Goal: Task Accomplishment & Management: Manage account settings

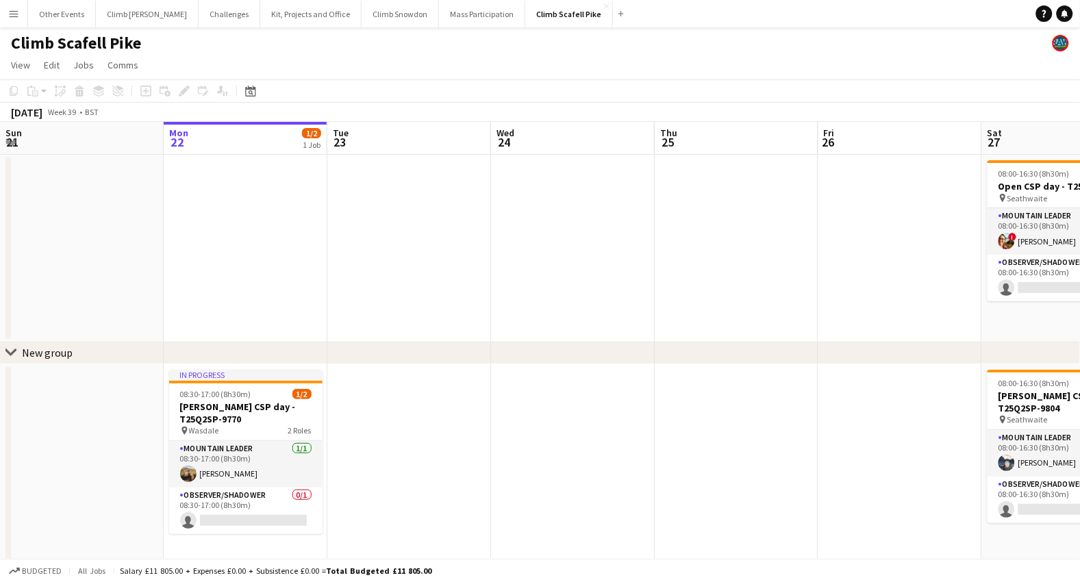
scroll to position [0, 457]
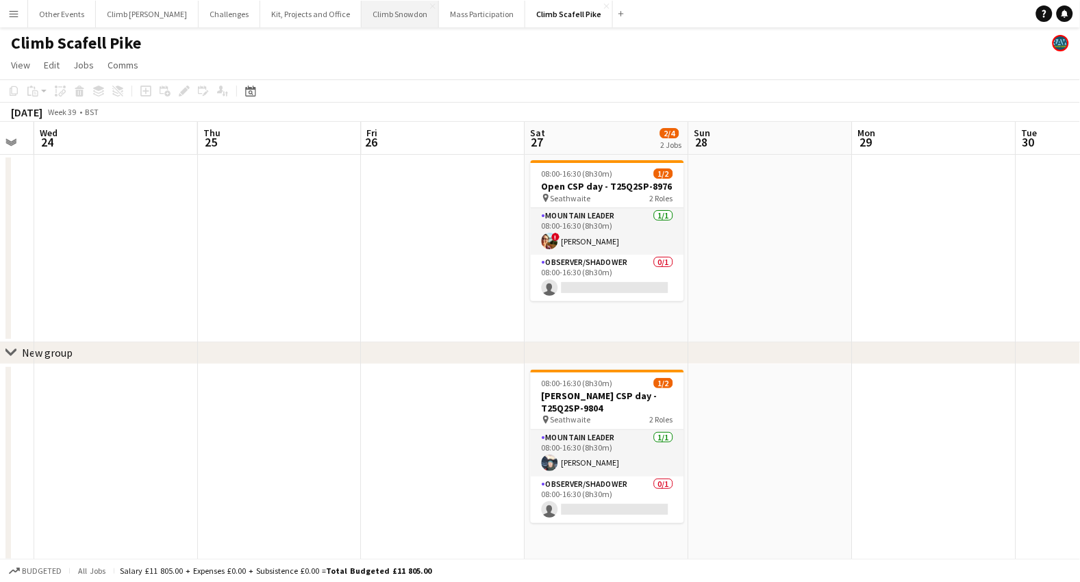
click at [362, 12] on button "Climb Snowdon Close" at bounding box center [400, 14] width 77 height 27
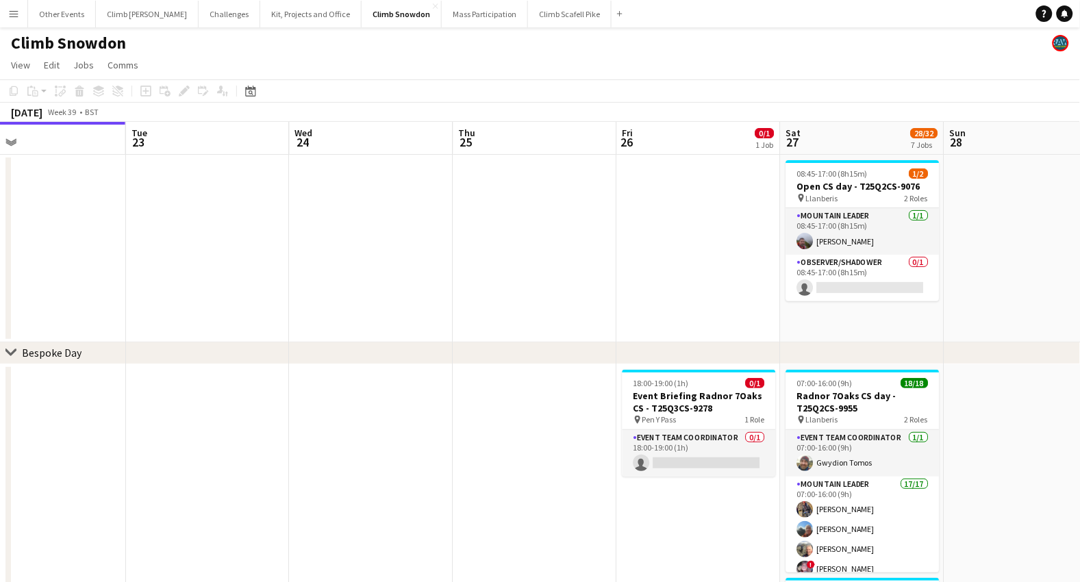
drag, startPoint x: 619, startPoint y: 447, endPoint x: 271, endPoint y: 455, distance: 348.0
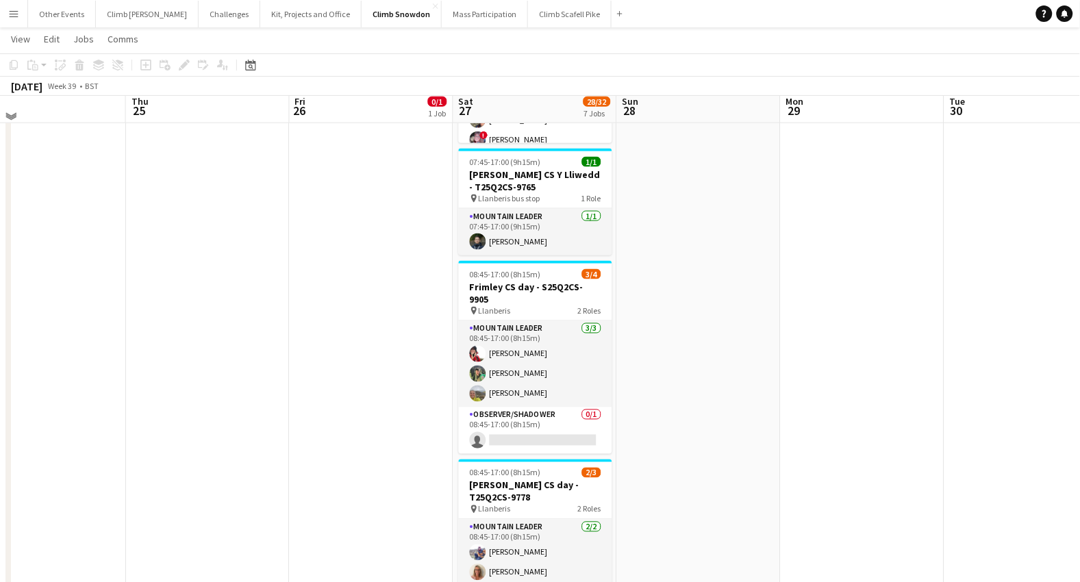
scroll to position [431, 0]
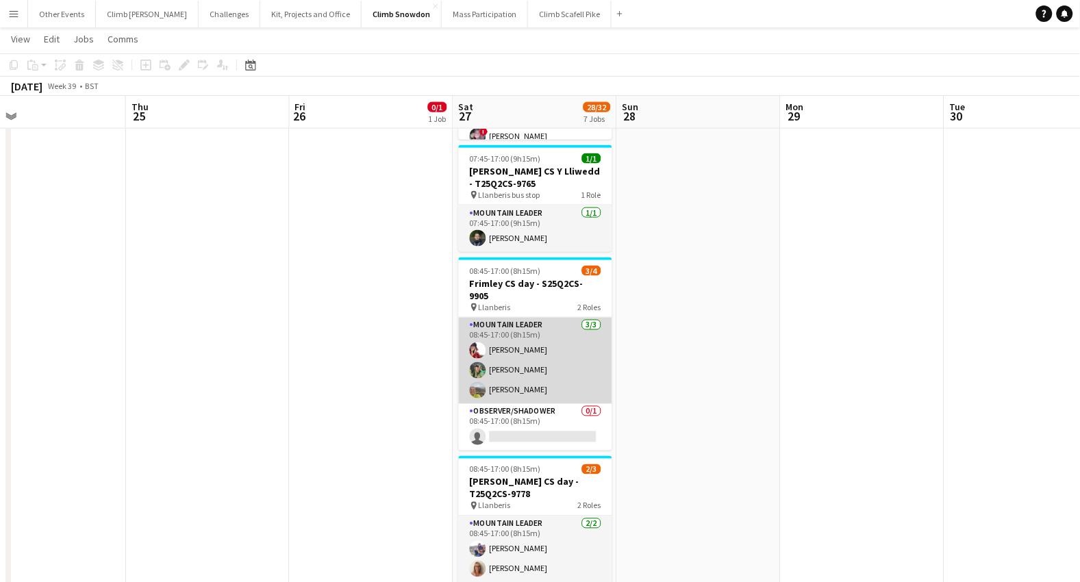
click at [514, 383] on app-card-role "Mountain Leader [DATE] 08:45-17:00 (8h15m) [PERSON_NAME] [PERSON_NAME] [PERSON_…" at bounding box center [535, 361] width 153 height 86
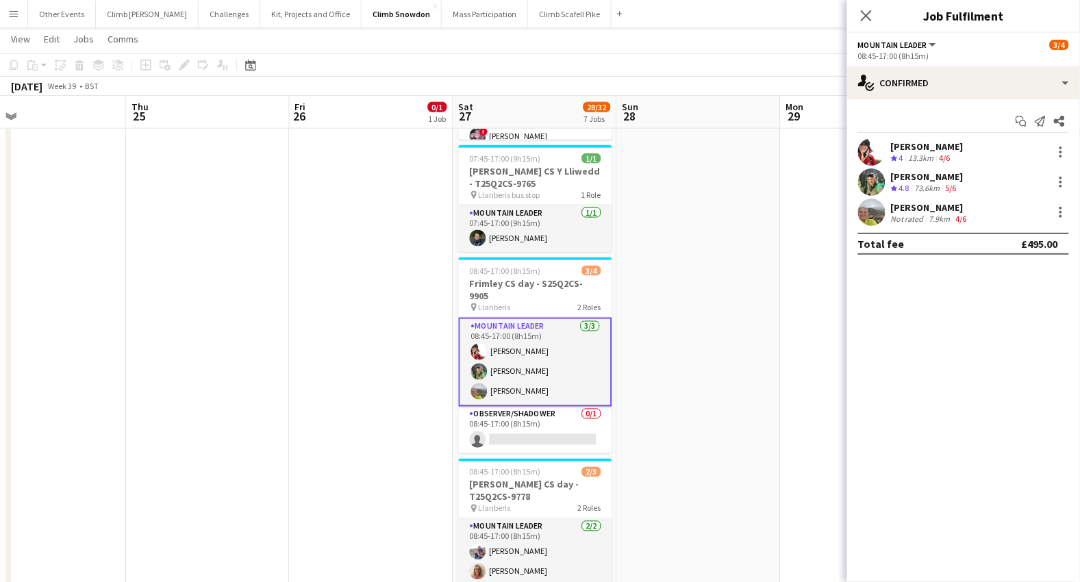
click at [877, 208] on app-user-avatar at bounding box center [871, 212] width 27 height 27
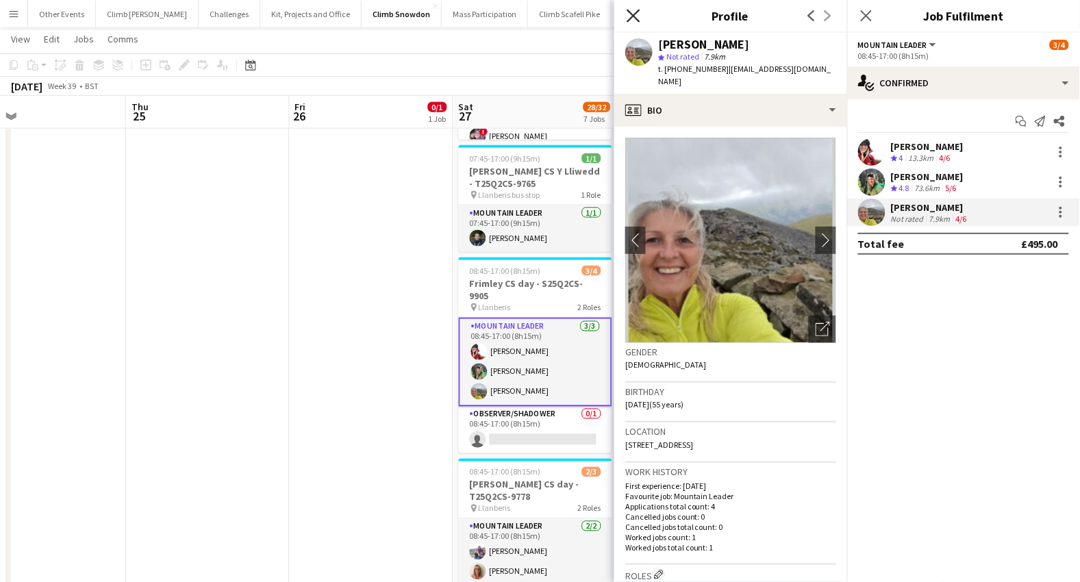
click at [634, 12] on icon "Close pop-in" at bounding box center [633, 15] width 13 height 13
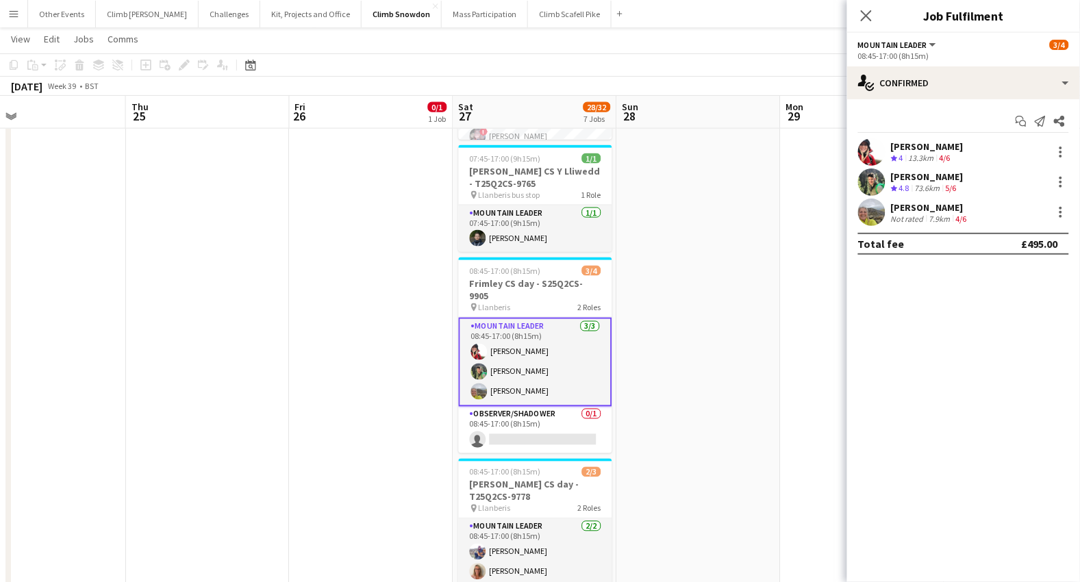
click at [774, 280] on app-date-cell at bounding box center [699, 386] width 164 height 908
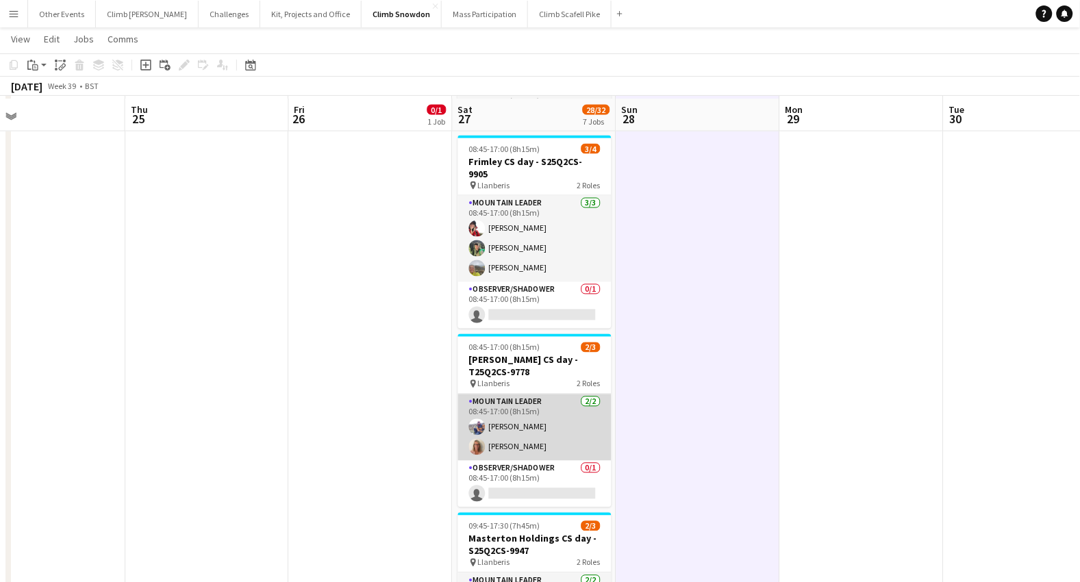
scroll to position [556, 0]
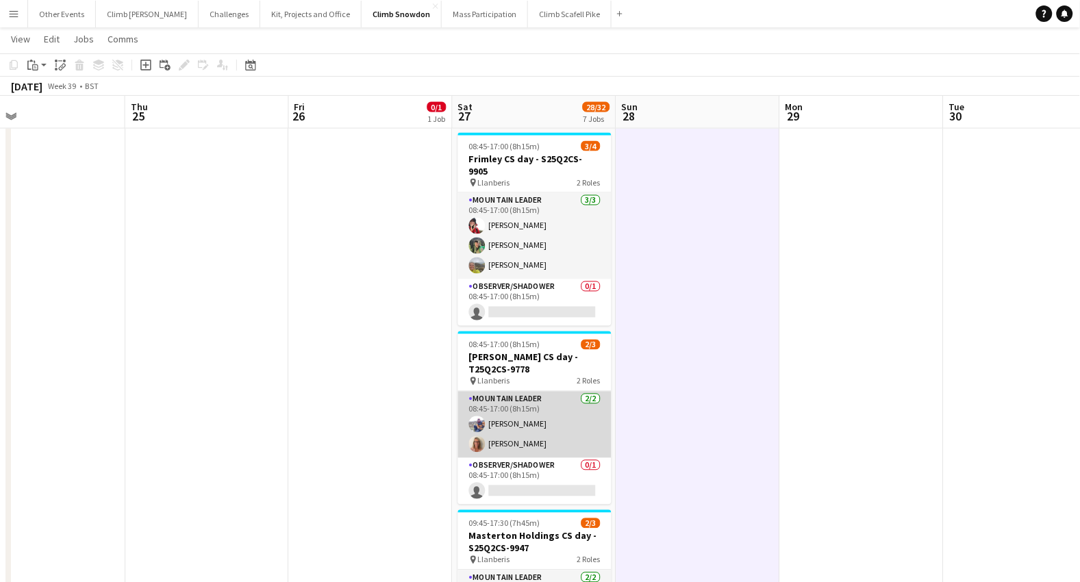
click at [553, 414] on app-card-role "Mountain Leader [DATE] 08:45-17:00 (8h15m) [PERSON_NAME] [PERSON_NAME]" at bounding box center [534, 425] width 153 height 66
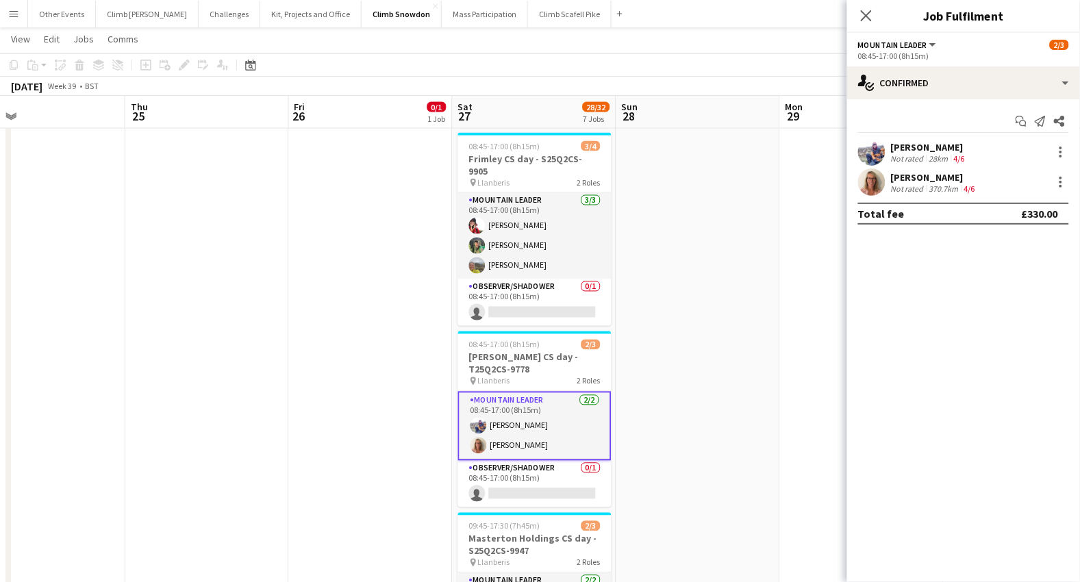
click at [875, 178] on app-user-avatar at bounding box center [871, 181] width 27 height 27
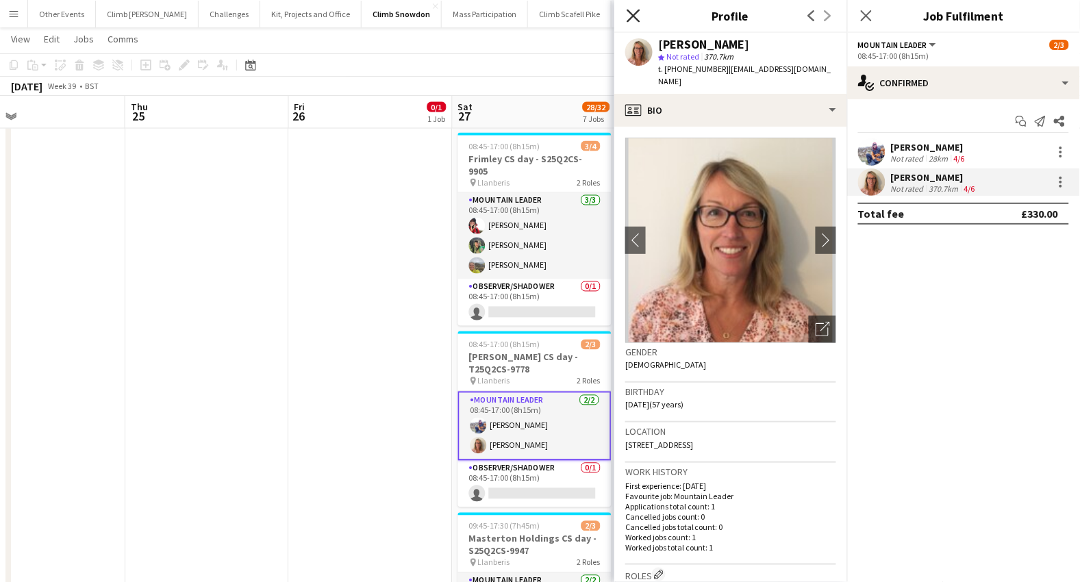
click at [636, 21] on icon "Close pop-in" at bounding box center [633, 15] width 13 height 13
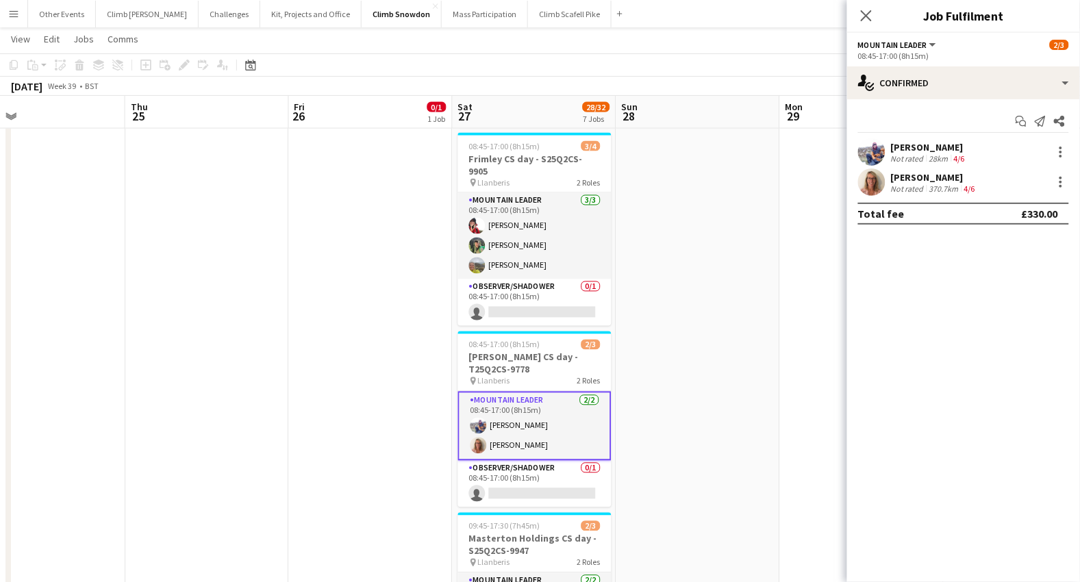
click at [651, 394] on app-date-cell at bounding box center [698, 261] width 164 height 908
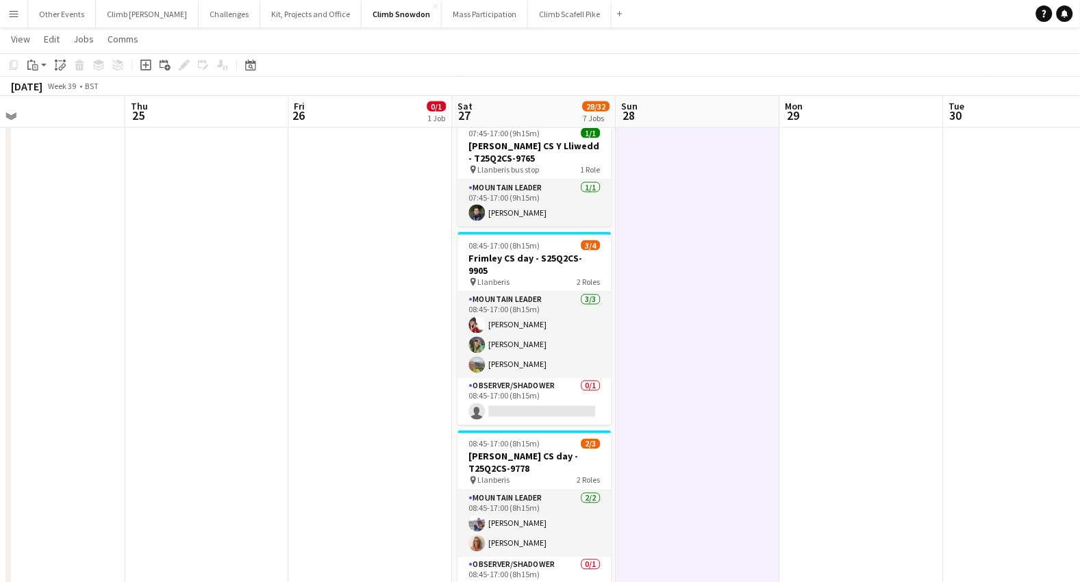
scroll to position [949, 0]
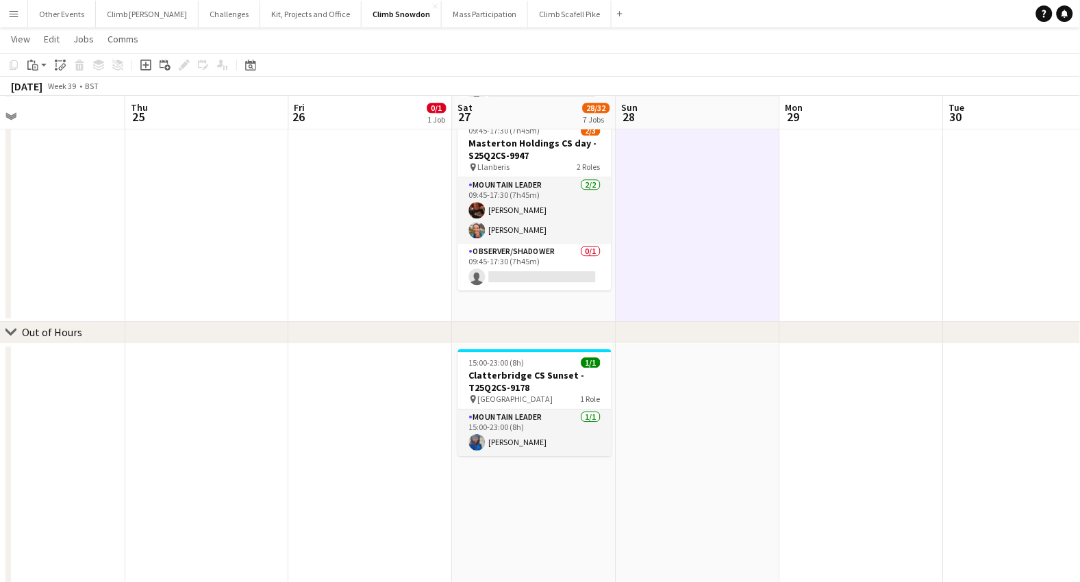
click at [499, 202] on app-card-role "Mountain Leader [DATE] 09:45-17:30 (7h45m) [PERSON_NAME] [PERSON_NAME]" at bounding box center [534, 210] width 153 height 66
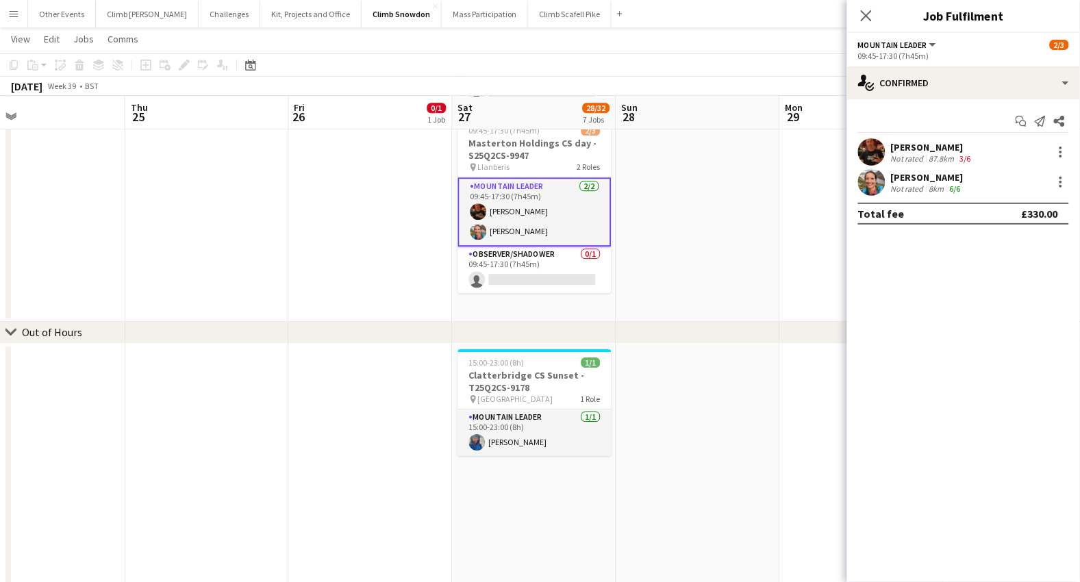
click at [877, 152] on app-user-avatar at bounding box center [871, 151] width 27 height 27
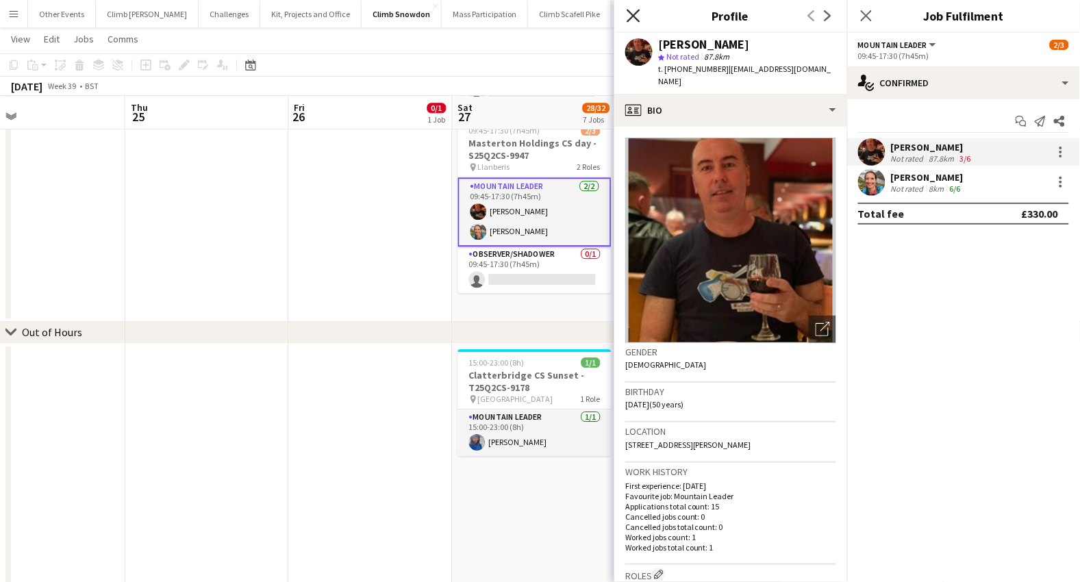
click at [631, 16] on icon "Close pop-in" at bounding box center [633, 15] width 13 height 13
